Goal: Check status: Check status

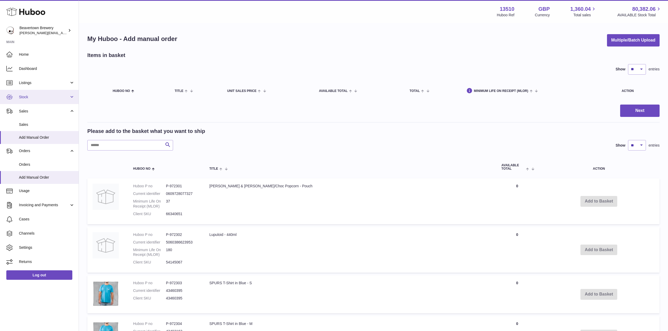
click at [36, 97] on span "Stock" at bounding box center [44, 97] width 50 height 5
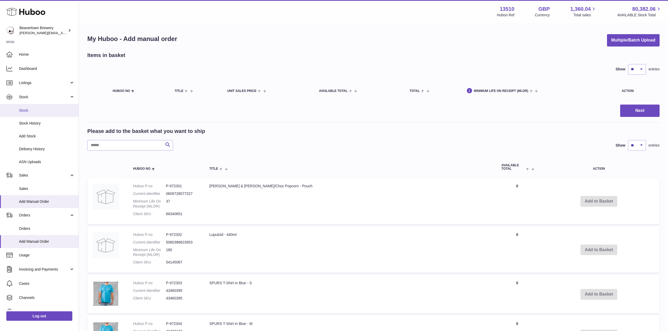
click at [37, 113] on span "Stock" at bounding box center [47, 110] width 56 height 5
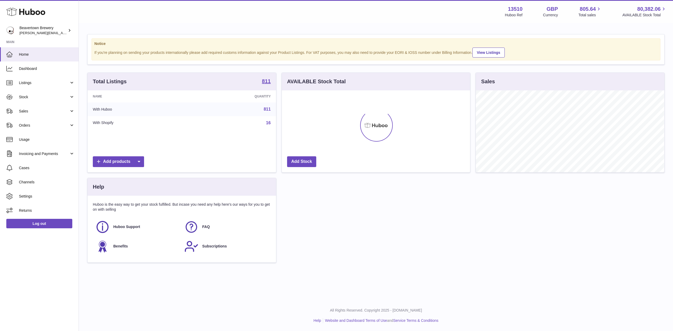
scroll to position [82, 188]
click at [27, 99] on span "Stock" at bounding box center [44, 97] width 50 height 5
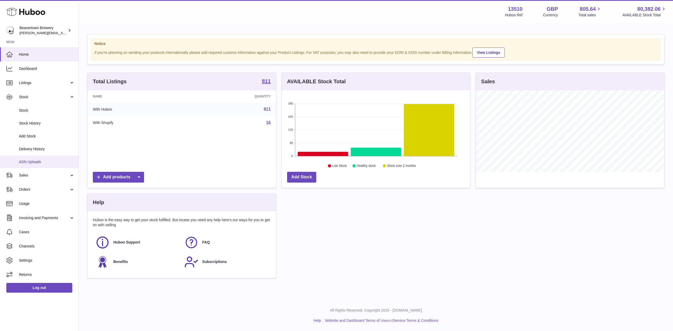
click at [29, 163] on span "ASN Uploads" at bounding box center [47, 162] width 56 height 5
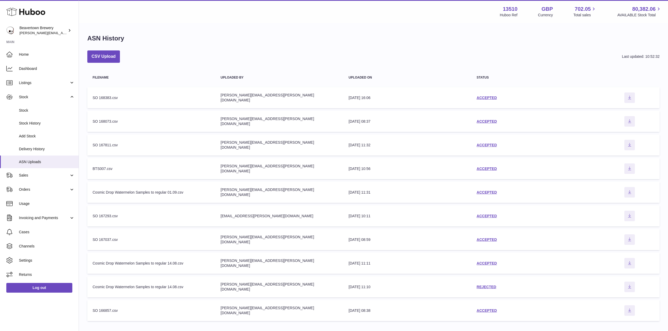
click at [472, 97] on td "Uploaded on [DATE] 16:06" at bounding box center [408, 97] width 128 height 21
click at [478, 97] on link "ACCEPTED" at bounding box center [487, 98] width 20 height 4
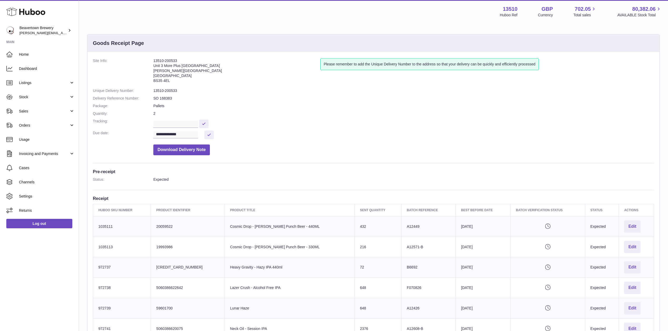
drag, startPoint x: 374, startPoint y: 208, endPoint x: 360, endPoint y: 209, distance: 14.2
drag, startPoint x: 360, startPoint y: 209, endPoint x: 288, endPoint y: 189, distance: 74.8
click at [288, 189] on div "**********" at bounding box center [374, 241] width 572 height 378
click at [288, 188] on div "**********" at bounding box center [374, 241] width 572 height 378
